Goal: Task Accomplishment & Management: Manage account settings

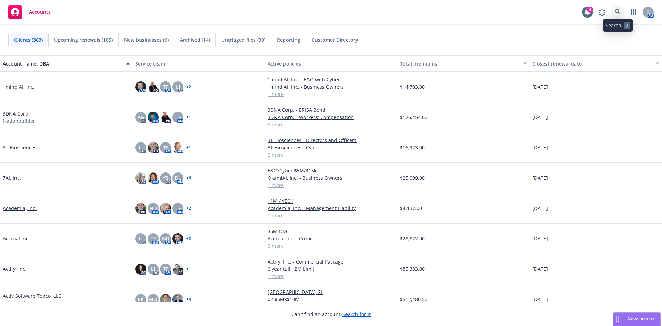
click at [617, 9] on icon at bounding box center [617, 12] width 6 height 6
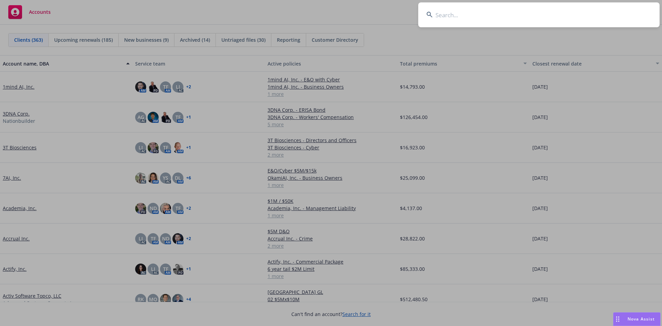
click at [453, 22] on input at bounding box center [538, 14] width 241 height 25
paste input "Roosevelt Resou"
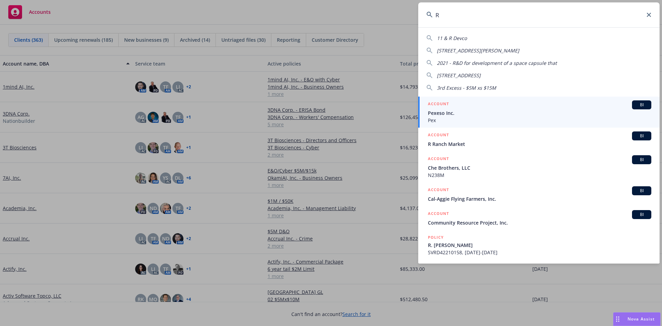
click at [450, 16] on input "R" at bounding box center [538, 14] width 241 height 25
click at [474, 12] on input "R" at bounding box center [538, 14] width 241 height 25
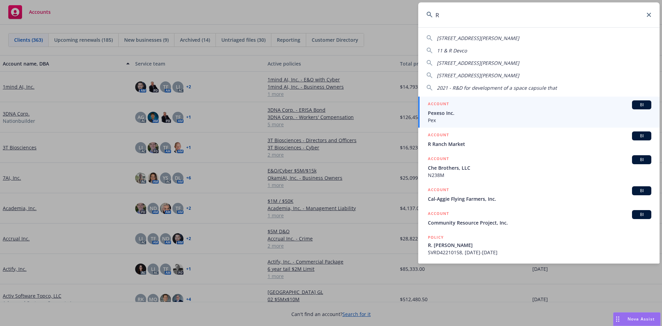
paste input "Viage Therapeuti"
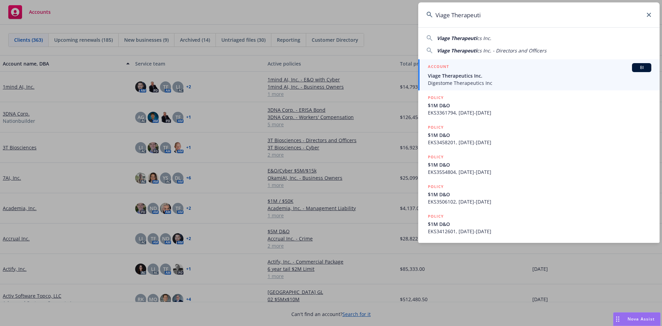
type input "Viage Therapeuti"
click at [480, 75] on span "Viage Therapeutics Inc." at bounding box center [539, 75] width 223 height 7
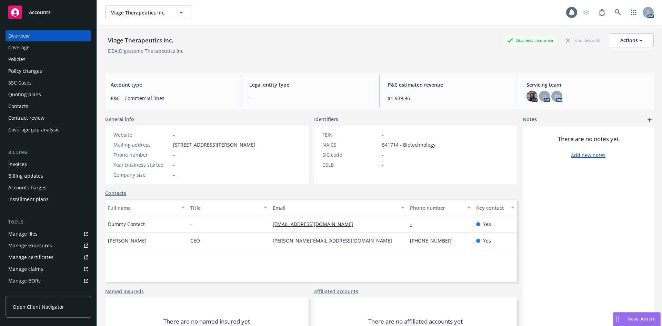
click at [20, 60] on div "Policies" at bounding box center [16, 59] width 17 height 11
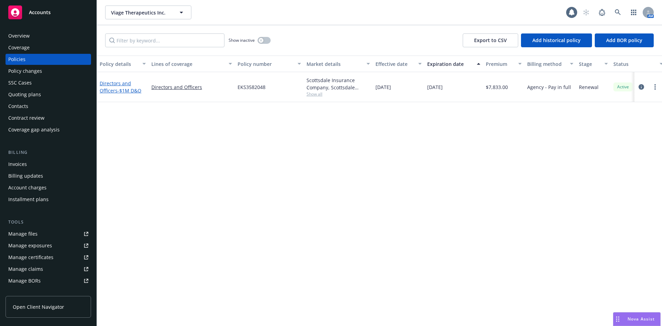
click at [121, 92] on span "- $1M D&O" at bounding box center [130, 90] width 24 height 7
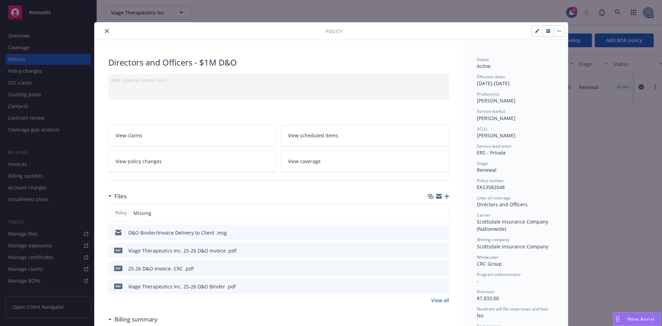
click at [444, 196] on icon "button" at bounding box center [446, 196] width 5 height 5
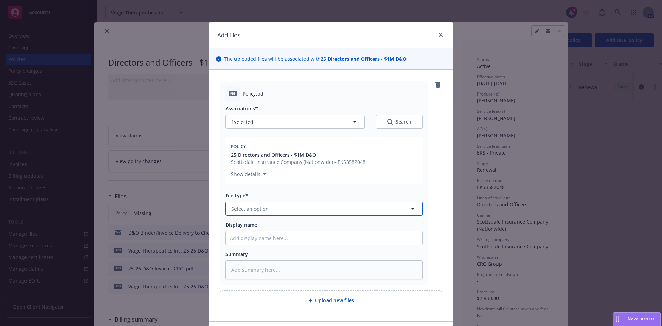
click at [255, 210] on span "Select an option" at bounding box center [249, 208] width 37 height 7
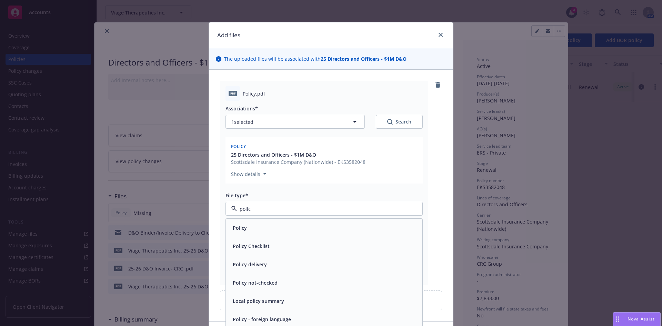
type input "policy"
click at [248, 236] on div "Policy" at bounding box center [324, 227] width 196 height 18
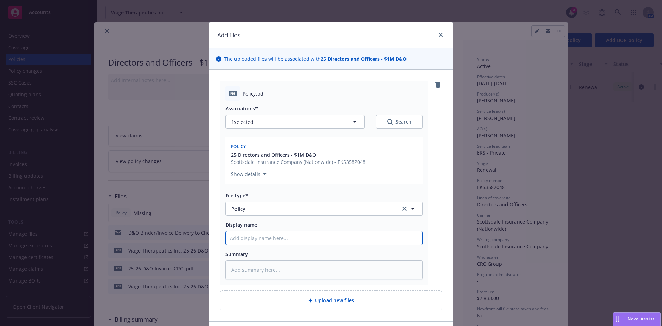
click at [250, 242] on input "Display name" at bounding box center [324, 237] width 196 height 13
click at [253, 239] on input "Display name" at bounding box center [324, 237] width 196 height 13
paste input "Viage Therapeutics Inc."
type textarea "x"
type input "Viage Therapeutics Inc."
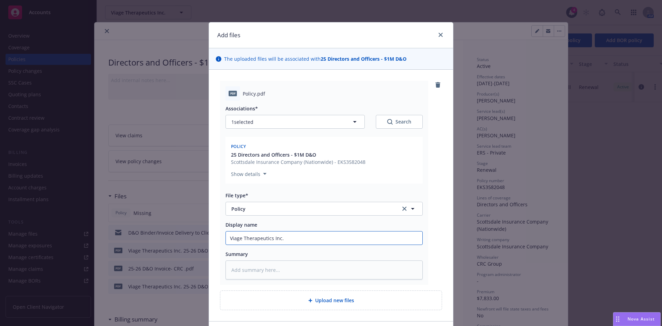
type textarea "x"
type input "Viage Therapeutics Inc."
type textarea "x"
type input "Viage Therapeutics Inc. 2"
type textarea "x"
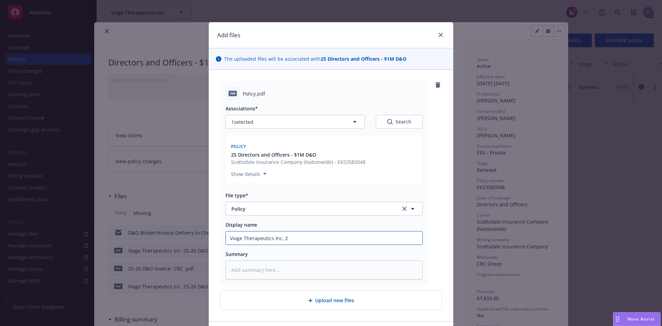
type input "Viage Therapeutics Inc. 20"
type textarea "x"
type input "Viage Therapeutics Inc. 202"
type textarea "x"
type input "Viage Therapeutics Inc. 2025"
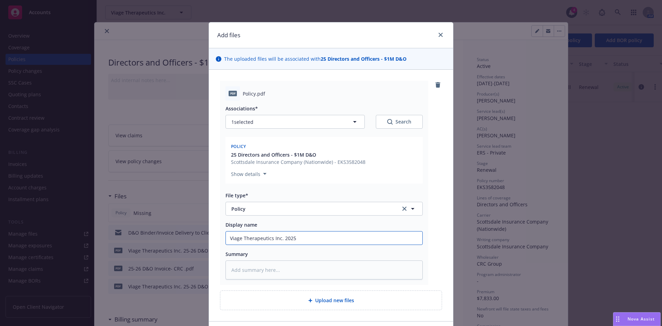
type textarea "x"
type input "Viage Therapeutics Inc. 2025-"
type textarea "x"
type input "Viage Therapeutics Inc. 2025-2"
type textarea "x"
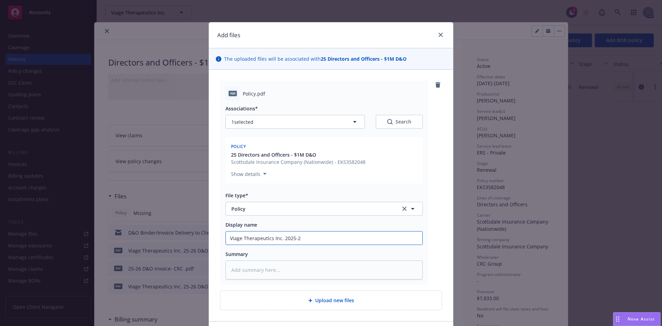
type input "Viage Therapeutics Inc. 2025-26"
type textarea "x"
type input "Viage Therapeutics Inc. 2025-26"
type textarea "x"
type input "Viage Therapeutics Inc. 2025-26 D"
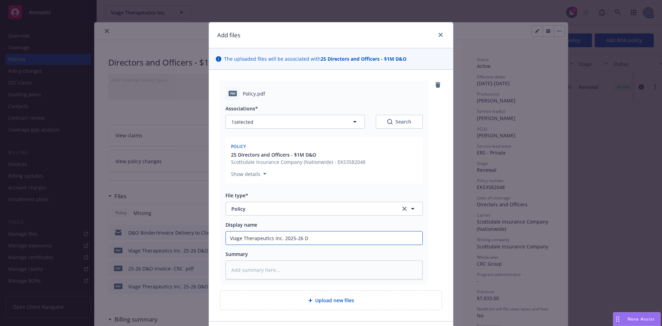
type textarea "x"
type input "Viage Therapeutics Inc. 2025-26 D&"
type textarea "x"
type input "Viage Therapeutics Inc. 2025-26 D&O"
type textarea "x"
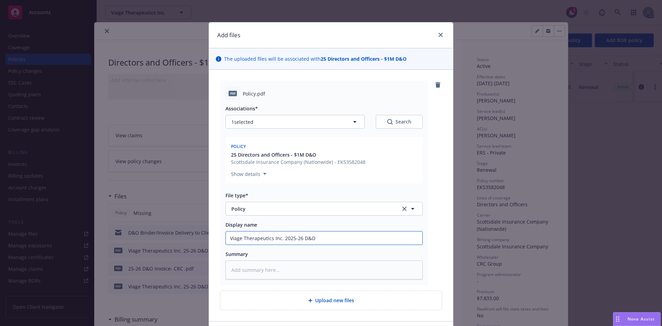
type input "Viage Therapeutics Inc. 2025-26 D&O"
type textarea "x"
type input "Viage Therapeutics Inc. 2025-26 D&O P"
type textarea "x"
type input "Viage Therapeutics Inc. 2025-26 D&O Po"
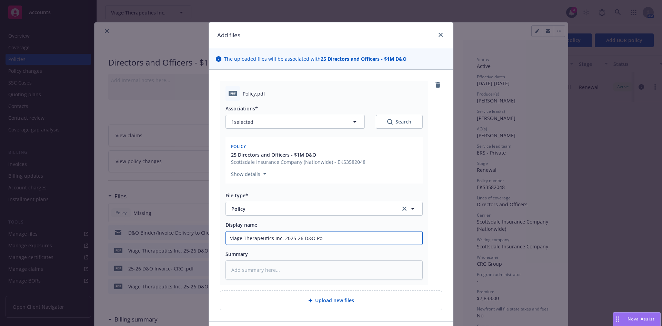
type textarea "x"
type input "Viage Therapeutics Inc. 2025-26 D&O Pol"
type textarea "x"
type input "Viage Therapeutics Inc. 2025-26 D&O Poli"
type textarea "x"
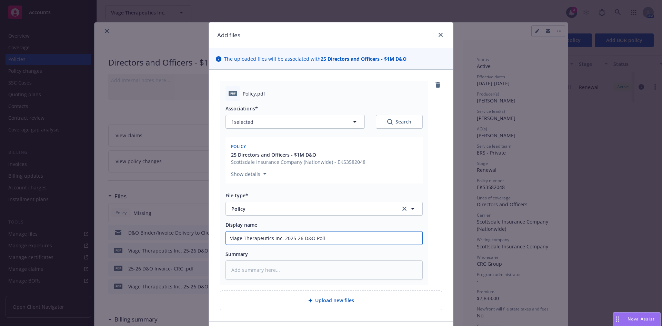
type input "Viage Therapeutics Inc. 2025-26 D&O Polic"
type textarea "x"
type input "Viage Therapeutics Inc. 2025-26 D&O Policy"
type textarea "x"
type input "Viage Therapeutics Inc. 2025-26 D&O Policy"
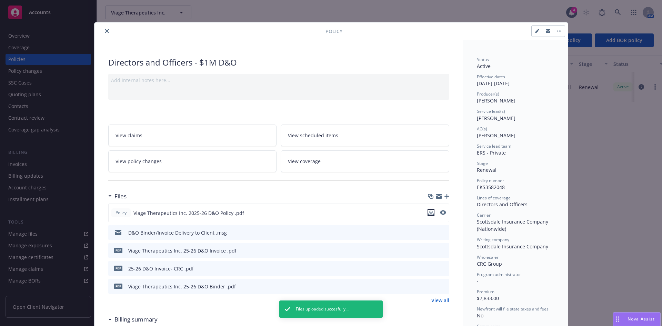
click at [428, 212] on icon "download file" at bounding box center [431, 213] width 6 height 6
click at [444, 194] on icon "button" at bounding box center [446, 196] width 5 height 5
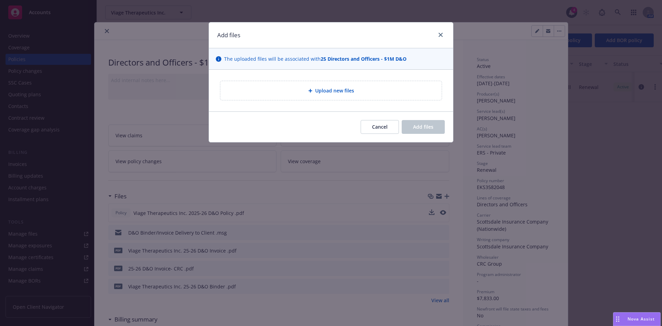
type textarea "x"
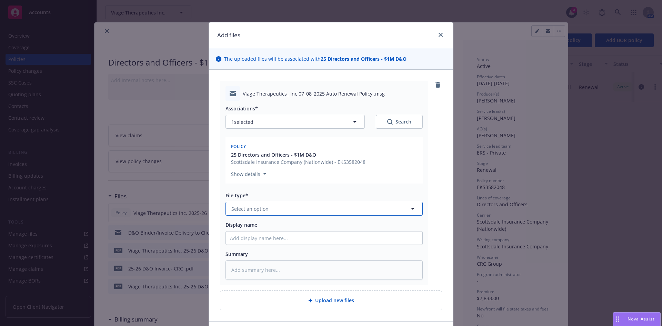
click at [261, 210] on span "Select an option" at bounding box center [249, 208] width 37 height 7
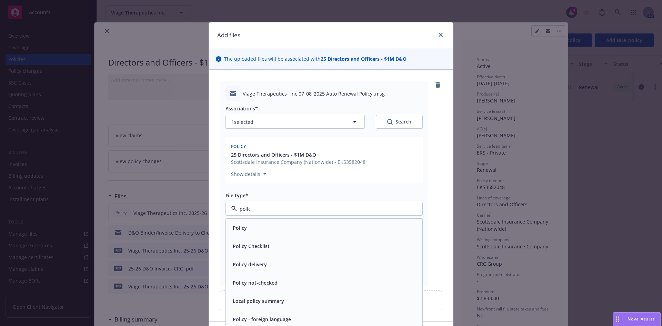
type input "policy"
click at [257, 261] on span "Policy delivery" at bounding box center [250, 264] width 34 height 7
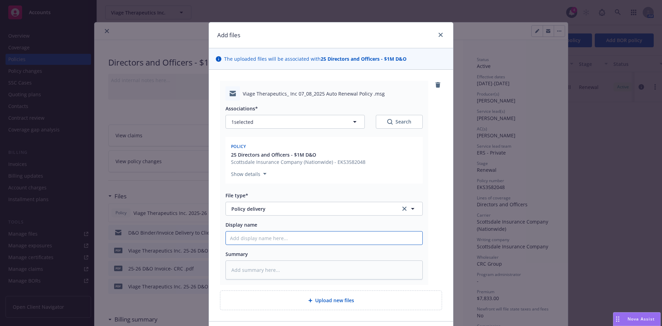
click at [251, 239] on input "Display name" at bounding box center [324, 237] width 196 height 13
type textarea "x"
type input "2"
type textarea "x"
type input "25"
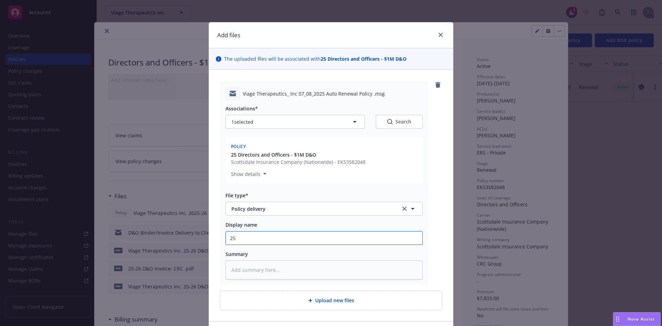
type textarea "x"
type input "25-"
type textarea "x"
type input "25-2"
type textarea "x"
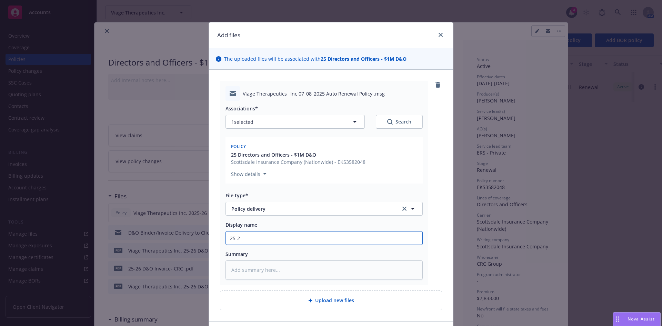
type input "25-26"
type textarea "x"
type input "25-26"
type textarea "x"
type input "25-26 D"
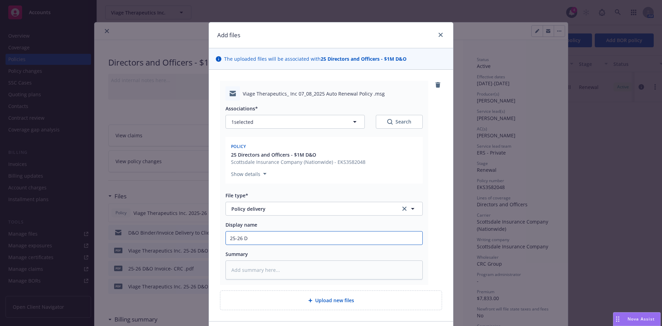
type textarea "x"
type input "25-26 D&"
type textarea "x"
type input "25-26 D&O"
type textarea "x"
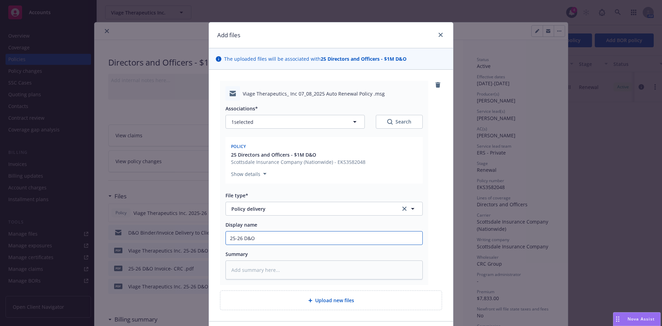
type input "25-26 D&O Policy Delivery"
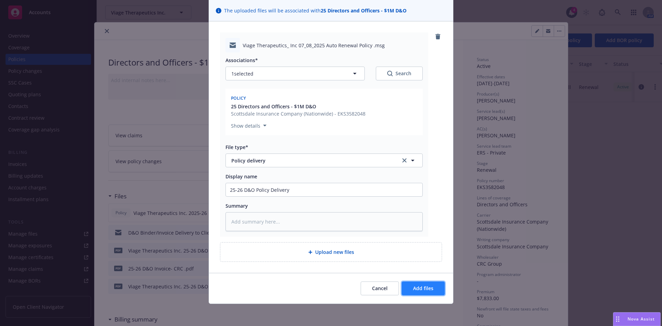
click at [431, 288] on button "Add files" at bounding box center [422, 288] width 43 height 14
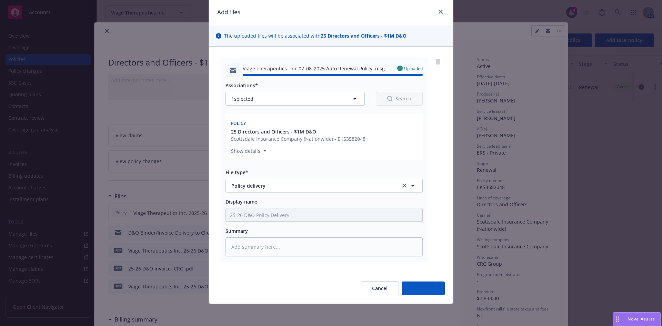
type textarea "x"
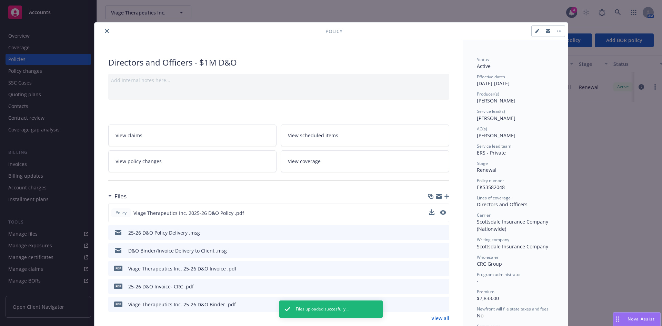
click at [105, 30] on icon "close" at bounding box center [107, 31] width 4 height 4
